Goal: Task Accomplishment & Management: Use online tool/utility

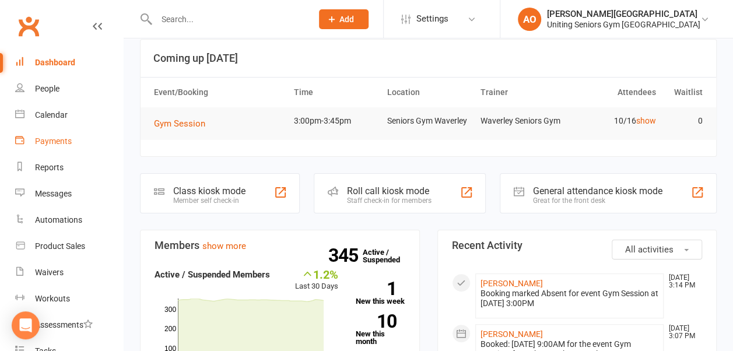
scroll to position [183, 0]
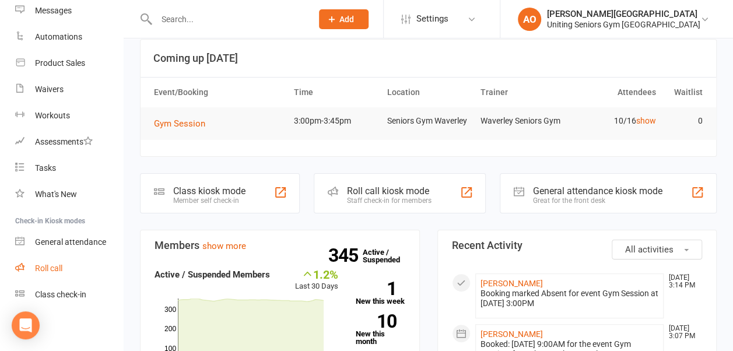
click at [65, 271] on link "Roll call" at bounding box center [69, 269] width 108 height 26
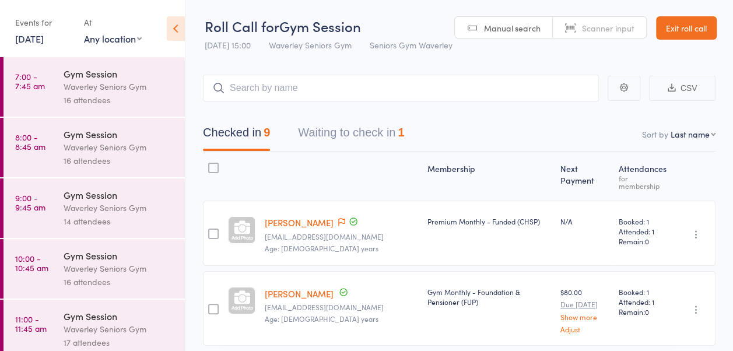
click at [118, 88] on div "Waverley Seniors Gym" at bounding box center [119, 86] width 111 height 13
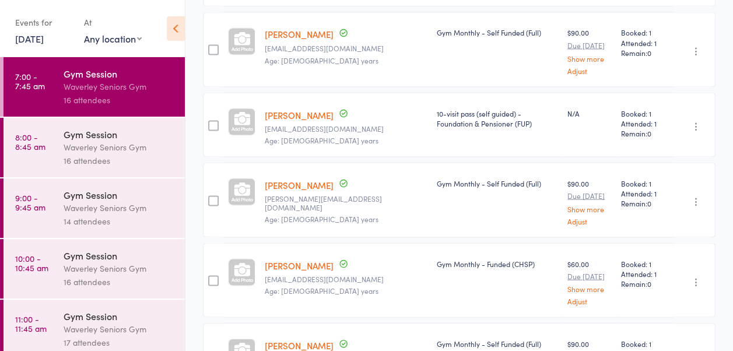
scroll to position [1156, 0]
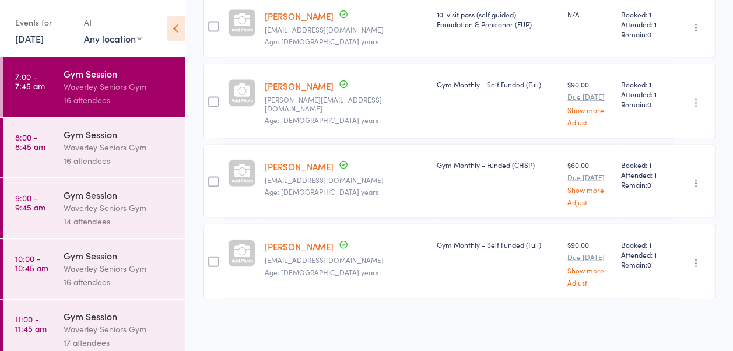
click at [77, 138] on div "Gym Session" at bounding box center [119, 134] width 111 height 13
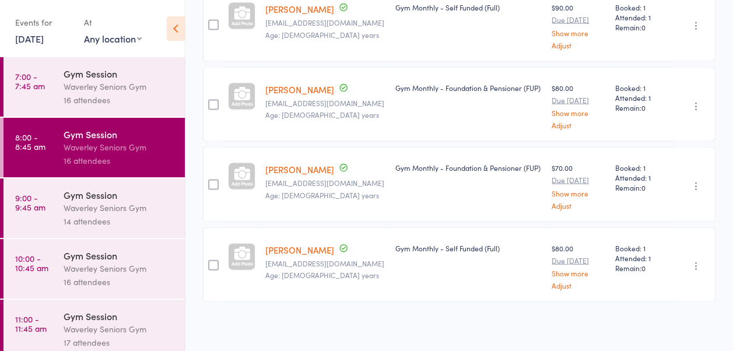
scroll to position [1150, 0]
click at [102, 204] on div "Waverley Seniors Gym" at bounding box center [119, 207] width 111 height 13
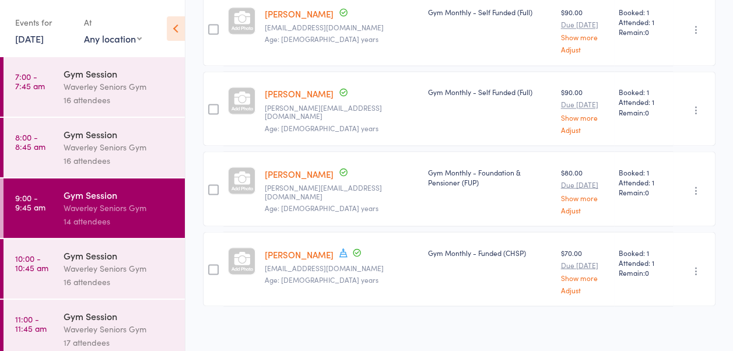
scroll to position [1004, 0]
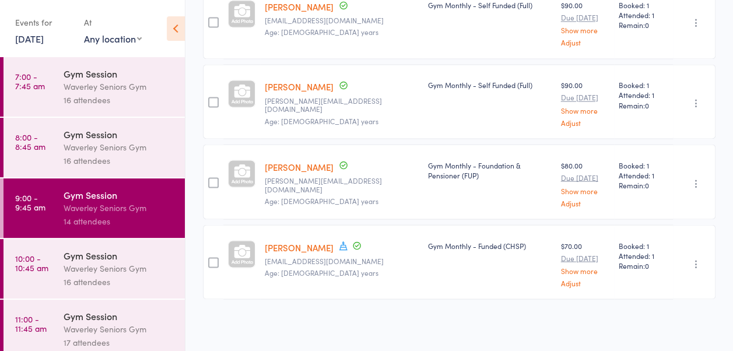
click at [119, 274] on div "Waverley Seniors Gym" at bounding box center [119, 268] width 111 height 13
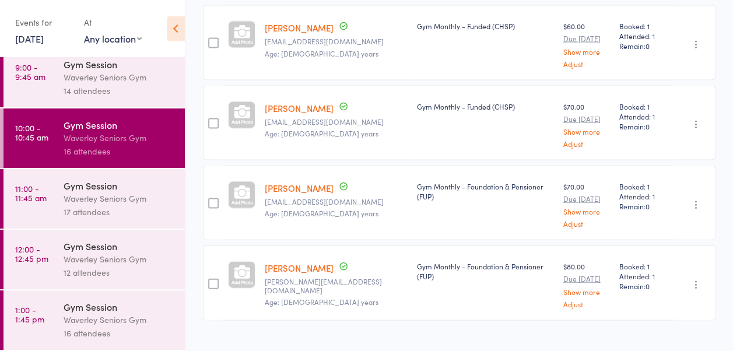
scroll to position [177, 0]
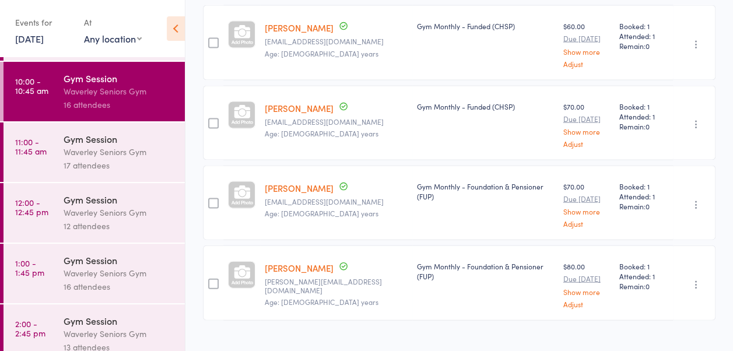
click at [95, 148] on div "Waverley Seniors Gym" at bounding box center [119, 151] width 111 height 13
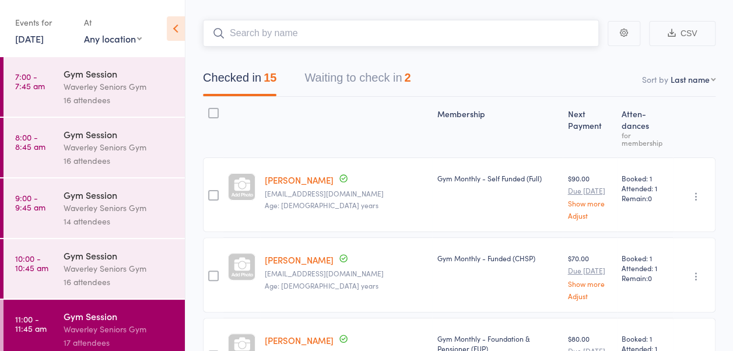
scroll to position [33, 0]
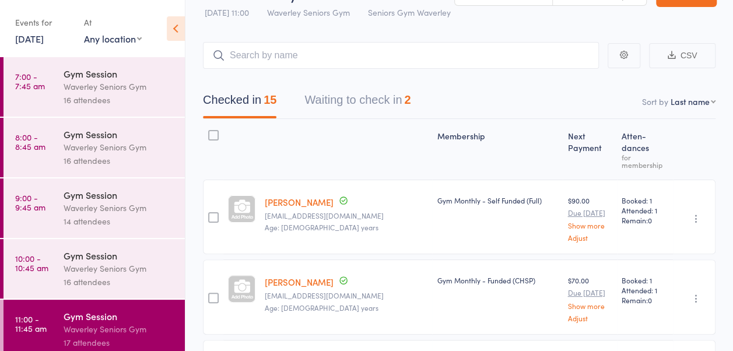
click at [156, 270] on div "Waverley Seniors Gym" at bounding box center [119, 268] width 111 height 13
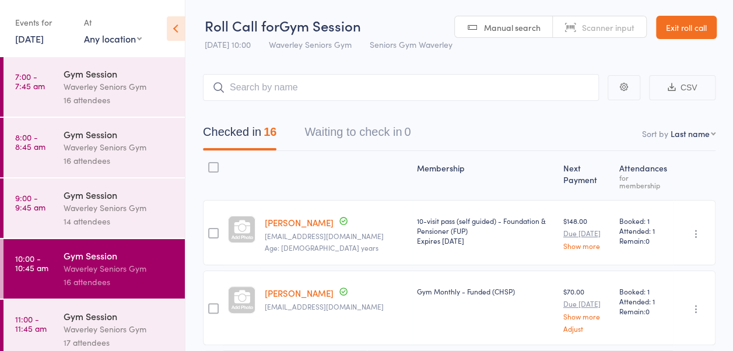
click at [27, 37] on link "13 Oct, 2025" at bounding box center [29, 38] width 29 height 13
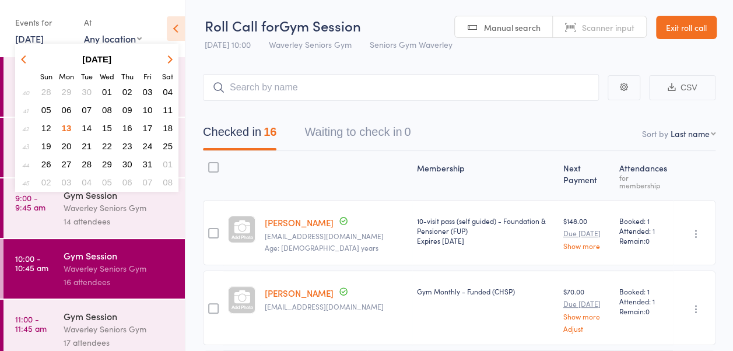
click at [89, 128] on span "14" at bounding box center [87, 128] width 10 height 10
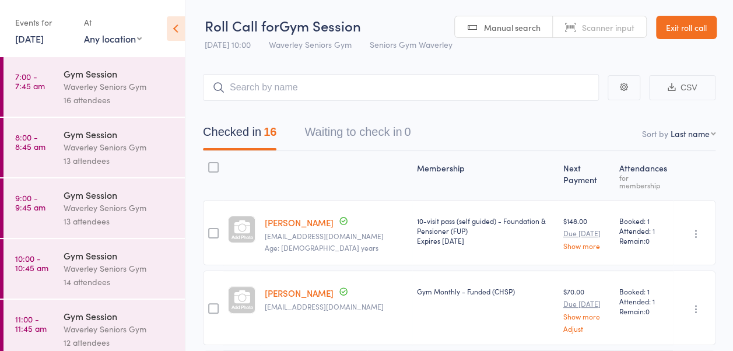
click at [38, 75] on time "7:00 - 7:45 am" at bounding box center [30, 81] width 30 height 19
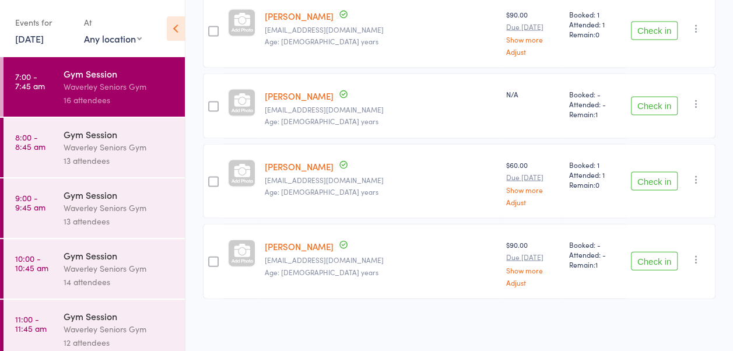
scroll to position [1145, 0]
click at [21, 148] on time "8:00 - 8:45 am" at bounding box center [30, 141] width 30 height 19
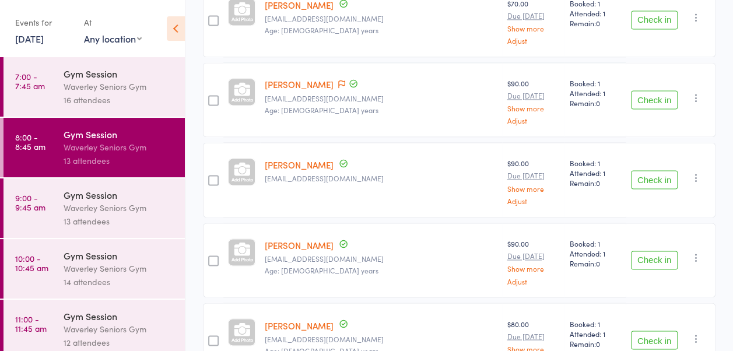
scroll to position [907, 0]
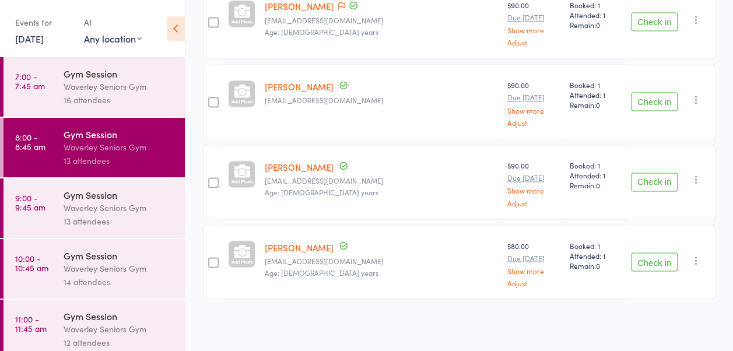
click at [21, 218] on link "9:00 - 9:45 am Gym Session Waverley Seniors Gym 13 attendees" at bounding box center [94, 209] width 181 height 60
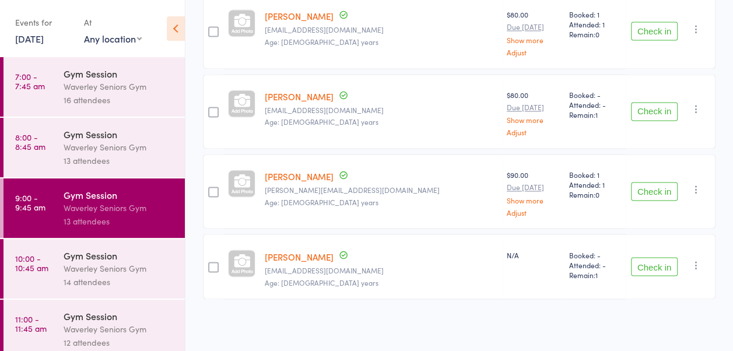
scroll to position [915, 0]
click at [101, 285] on div "14 attendees" at bounding box center [119, 281] width 111 height 13
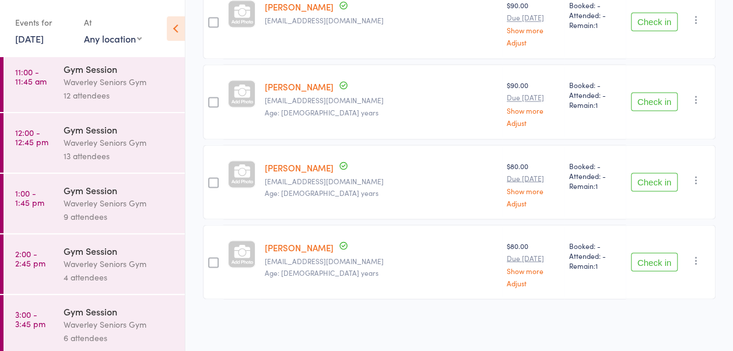
scroll to position [249, 0]
click at [25, 93] on link "11:00 - 11:45 am Gym Session Waverley Seniors Gym 12 attendees" at bounding box center [94, 81] width 181 height 60
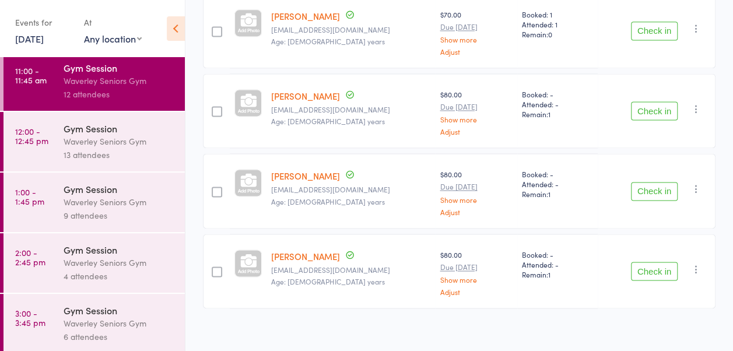
scroll to position [252, 0]
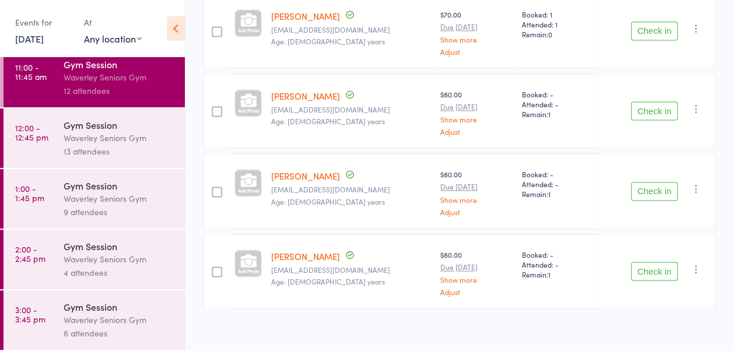
click at [31, 140] on time "12:00 - 12:45 pm" at bounding box center [31, 132] width 33 height 19
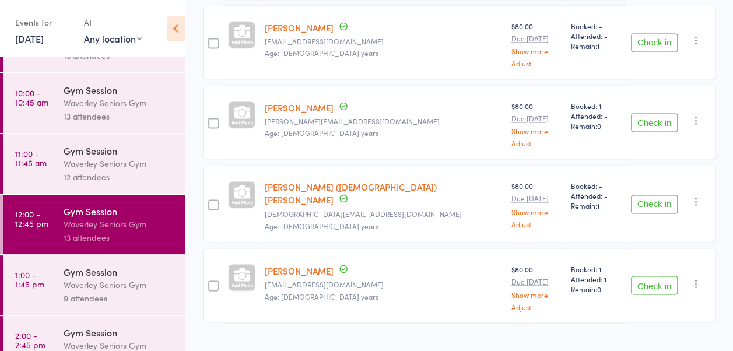
scroll to position [892, 0]
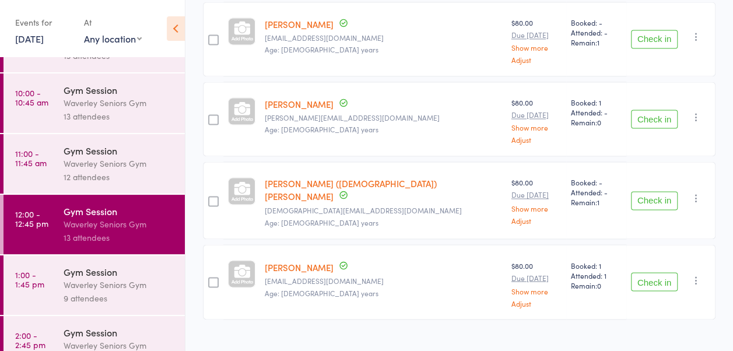
click at [68, 273] on div "Gym Session" at bounding box center [119, 271] width 111 height 13
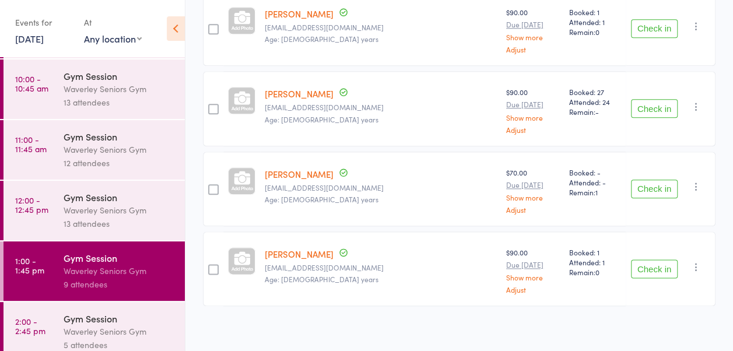
scroll to position [252, 0]
